Goal: Obtain resource: Download file/media

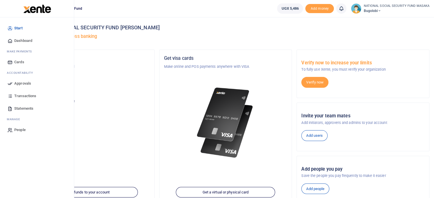
click at [19, 106] on span "Statements" at bounding box center [23, 109] width 19 height 6
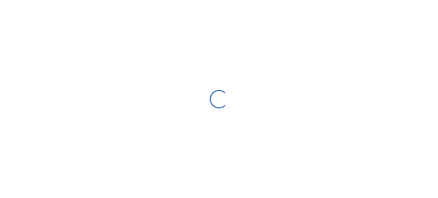
select select "ALL"
type input "[DATE] - [DATE]"
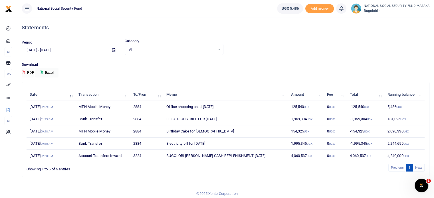
click at [29, 73] on button "PDF" at bounding box center [28, 73] width 13 height 10
click at [243, 103] on td "Office shopping as at [DATE]" at bounding box center [225, 107] width 124 height 12
